Goal: Information Seeking & Learning: Learn about a topic

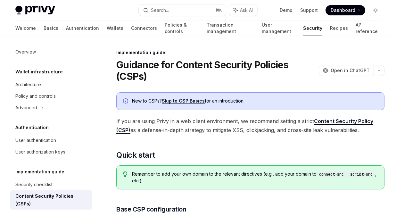
scroll to position [1577, 0]
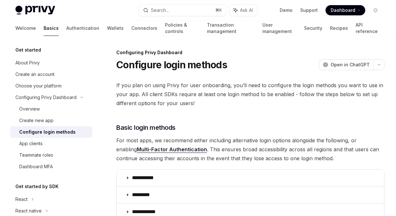
scroll to position [315, 0]
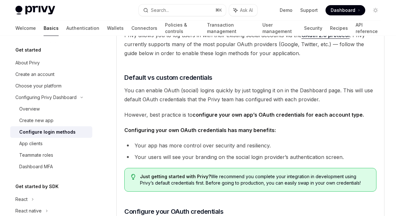
click at [28, 49] on h5 "Get started" at bounding box center [28, 50] width 26 height 8
click at [46, 38] on div at bounding box center [51, 41] width 82 height 10
click at [66, 33] on link "Authentication" at bounding box center [82, 27] width 33 height 15
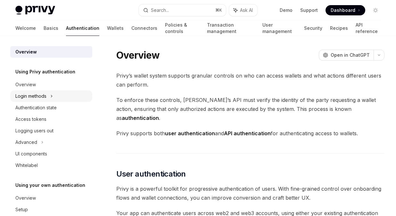
click at [42, 92] on div "Login methods" at bounding box center [51, 96] width 82 height 12
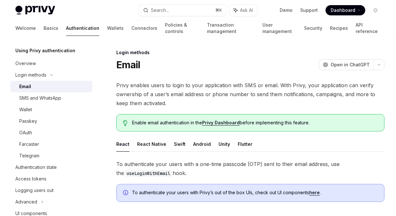
scroll to position [22, 0]
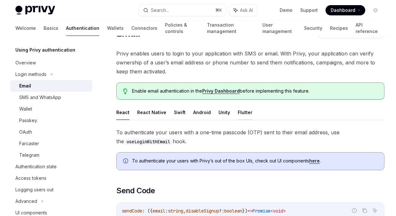
click at [241, 114] on button "Flutter" at bounding box center [244, 112] width 15 height 15
type textarea "*"
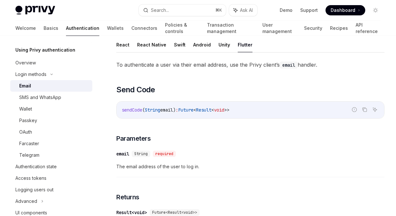
scroll to position [106, 0]
